Goal: Find specific page/section: Find specific page/section

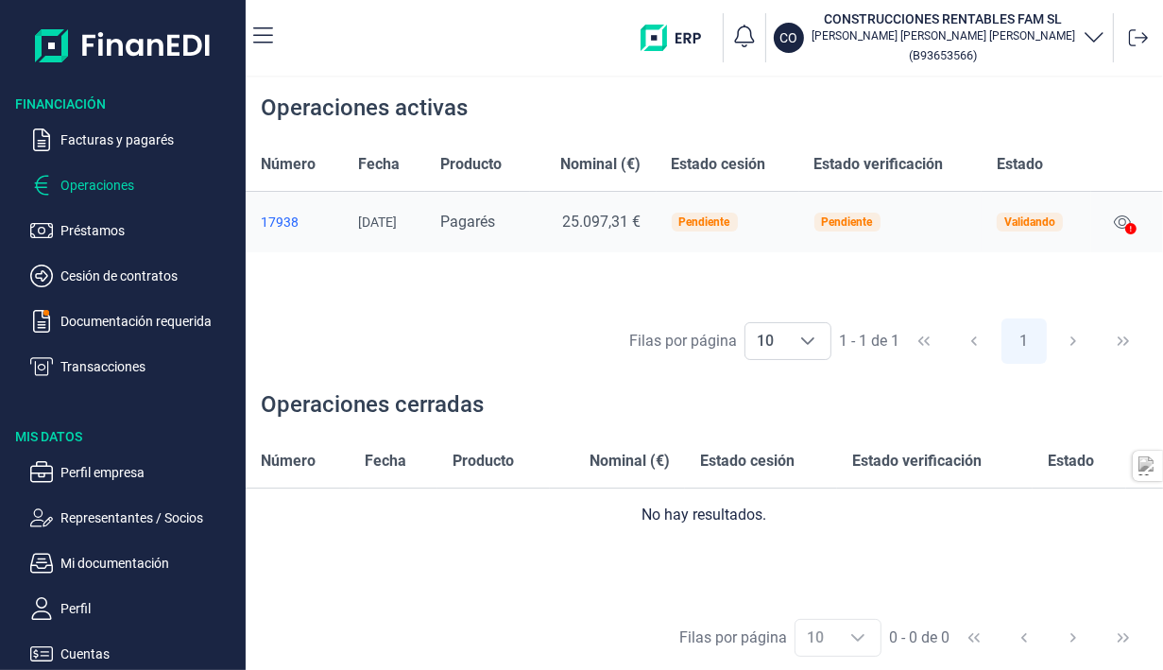
click at [118, 230] on p "Préstamos" at bounding box center [149, 230] width 178 height 23
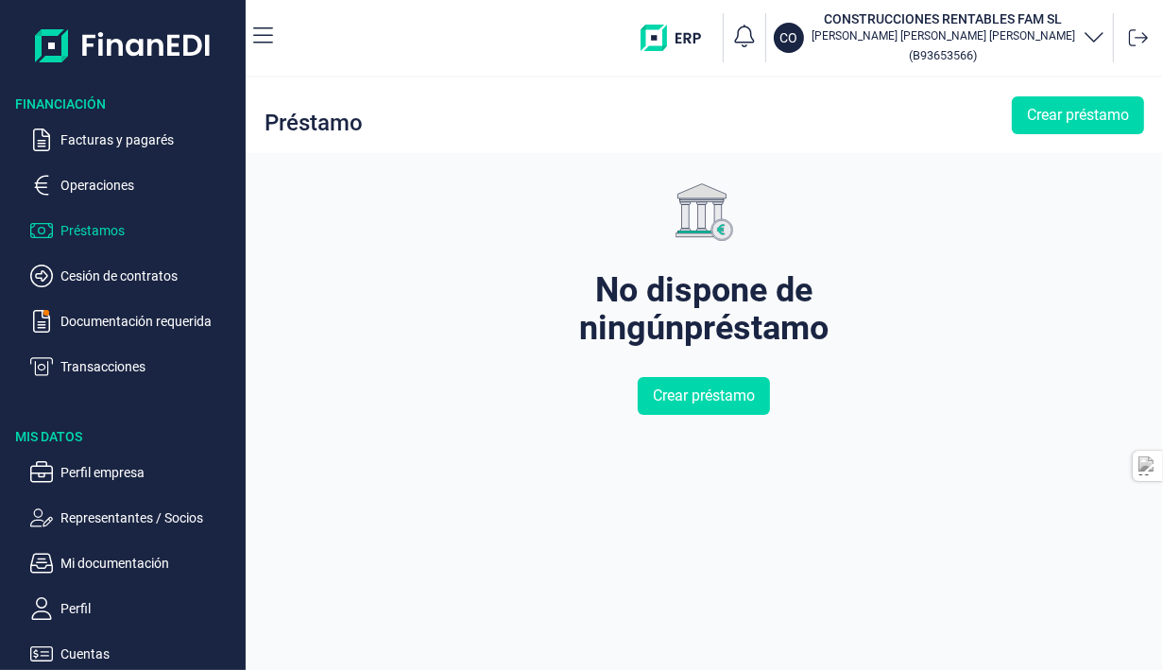
click at [163, 275] on p "Cesión de contratos" at bounding box center [149, 275] width 178 height 23
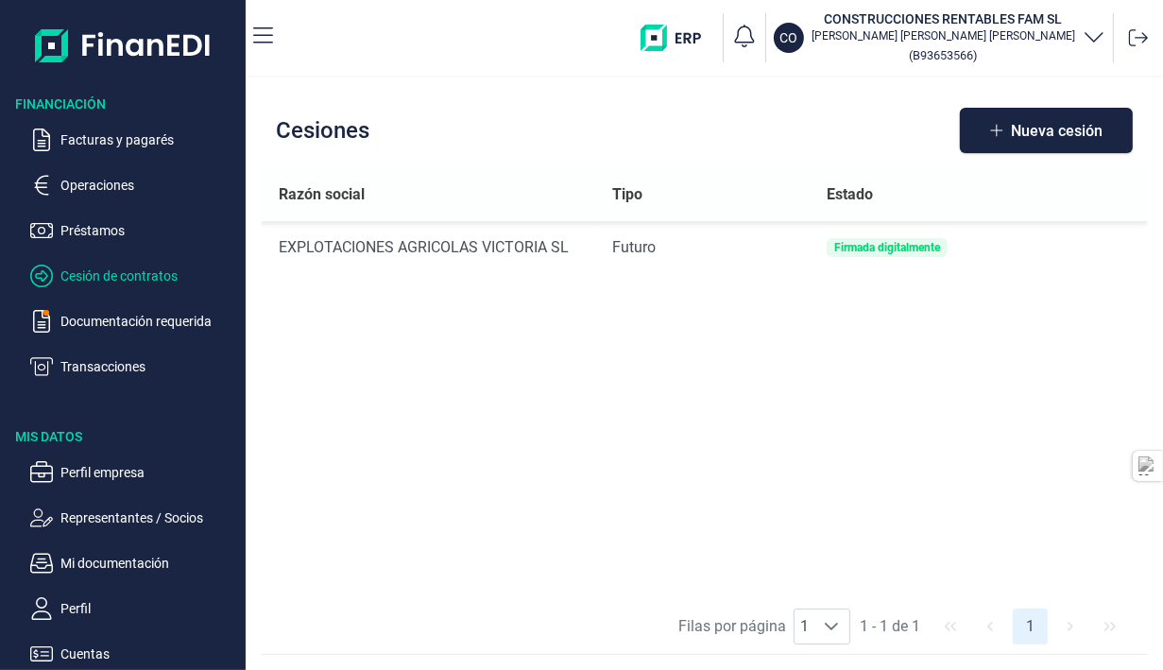
click at [180, 318] on p "Documentación requerida" at bounding box center [149, 321] width 178 height 23
